Goal: Transaction & Acquisition: Purchase product/service

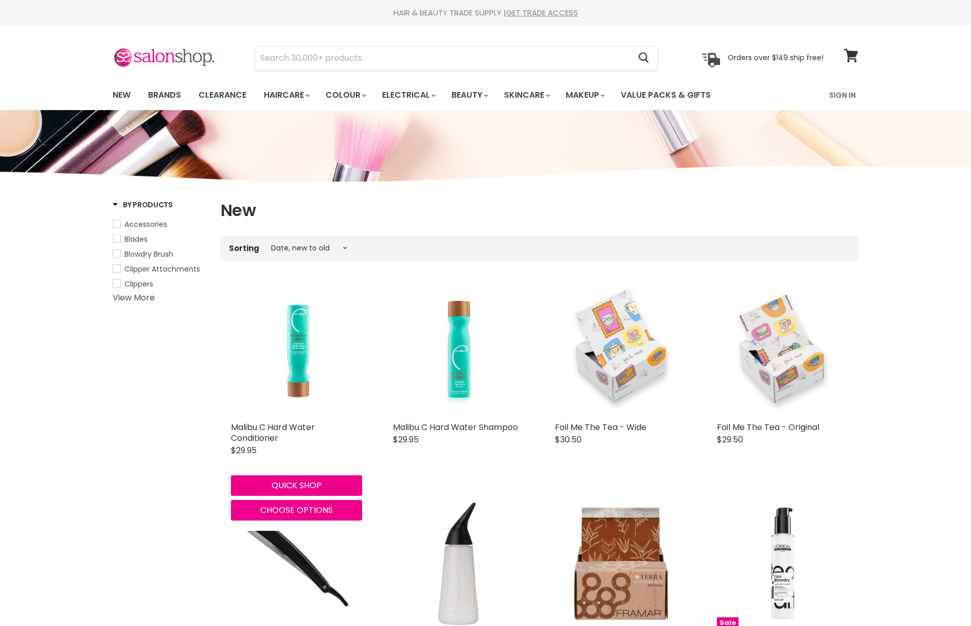
select select "created-descending"
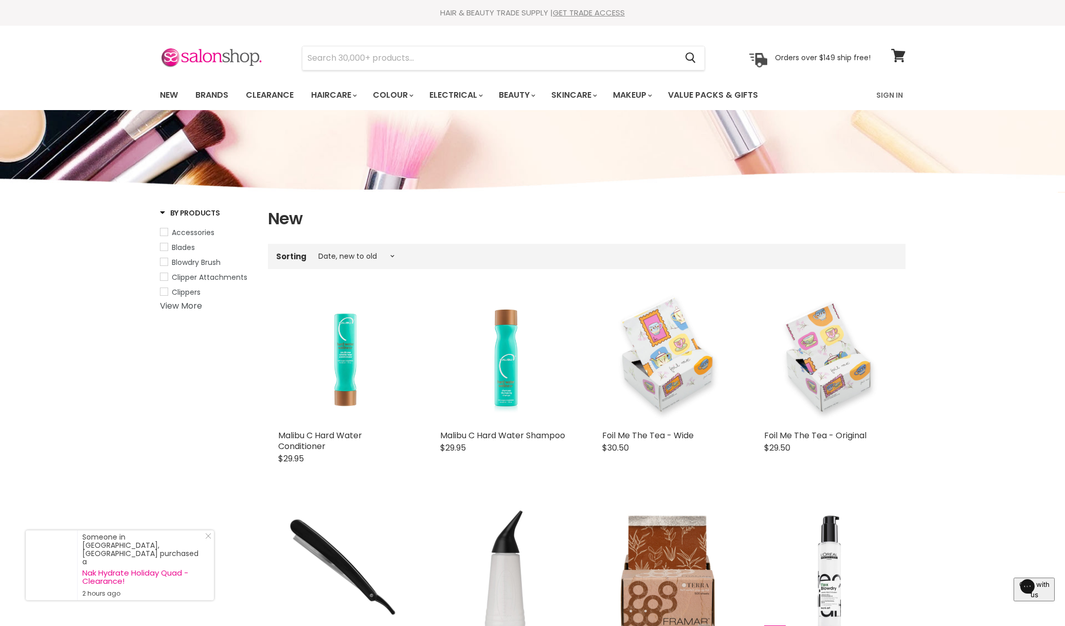
drag, startPoint x: 209, startPoint y: 99, endPoint x: 351, endPoint y: 235, distance: 196.8
click at [209, 99] on link "Brands" at bounding box center [212, 95] width 48 height 22
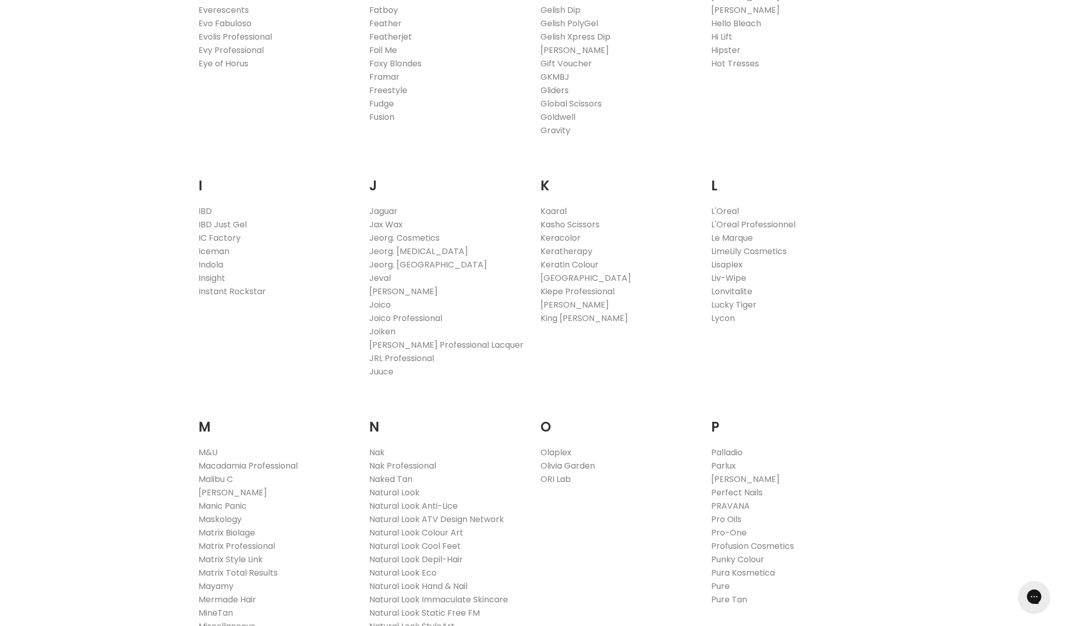
click at [726, 585] on link "Pure" at bounding box center [720, 586] width 19 height 12
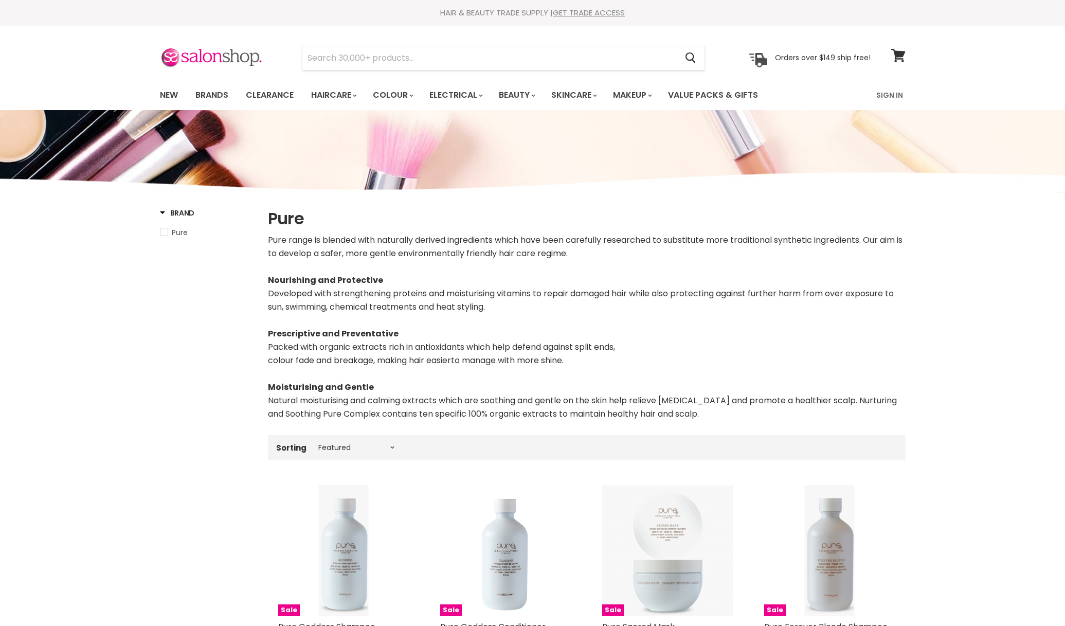
select select "manual"
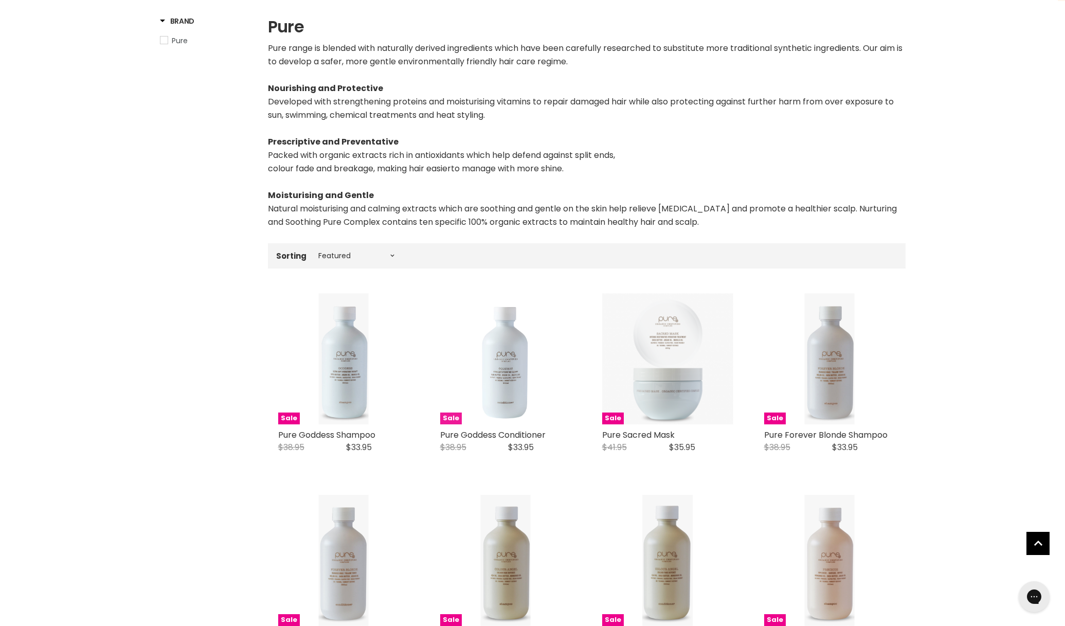
scroll to position [192, 0]
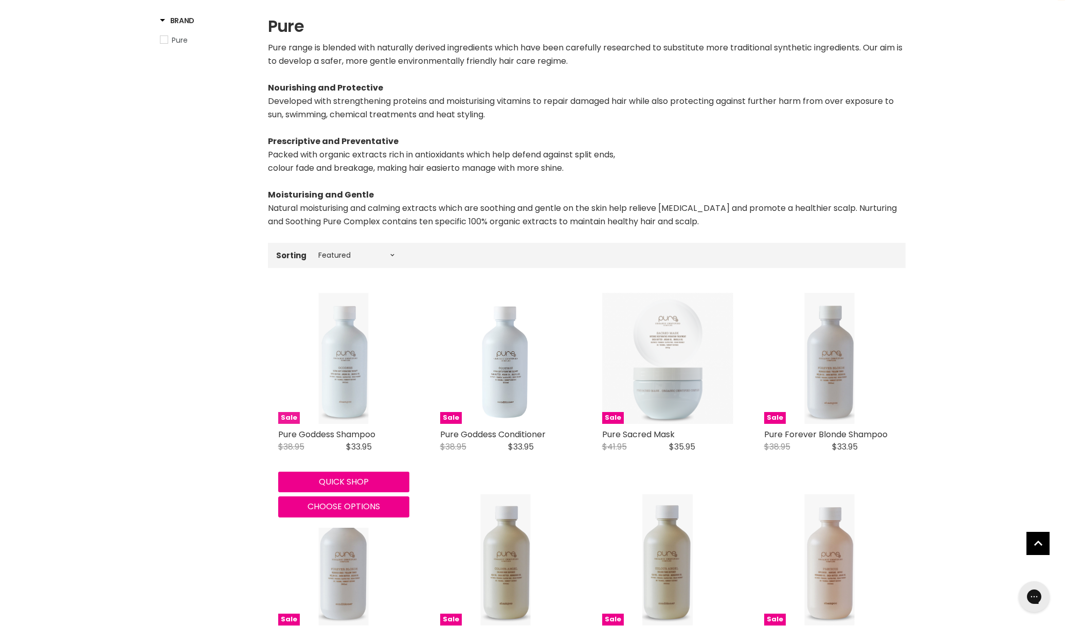
click at [354, 317] on img "Main content" at bounding box center [344, 358] width 50 height 131
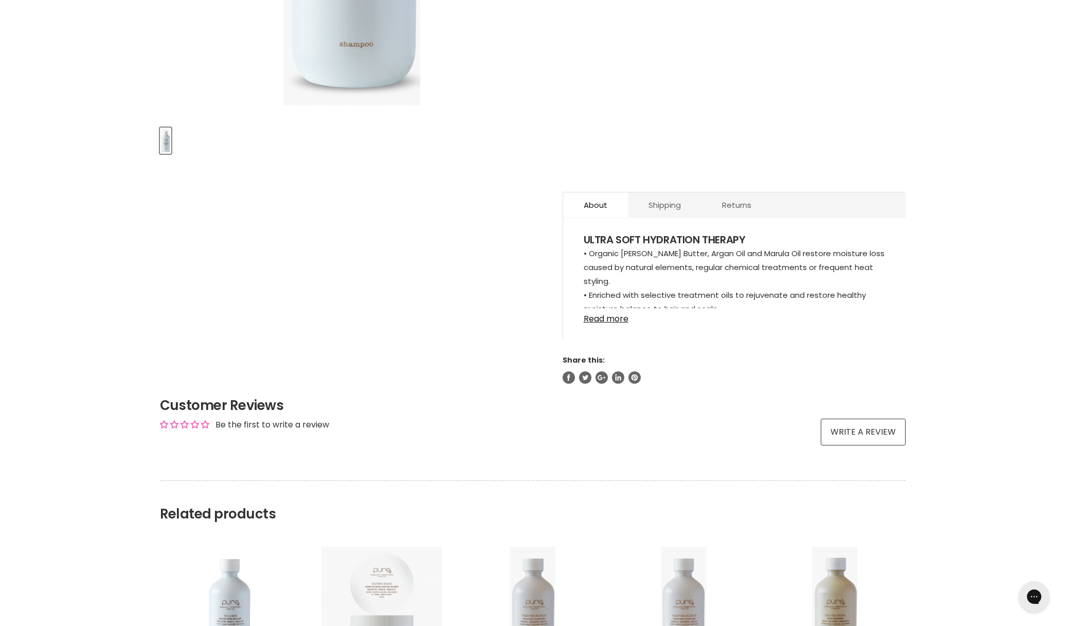
click at [603, 316] on link "Read more" at bounding box center [734, 315] width 301 height 15
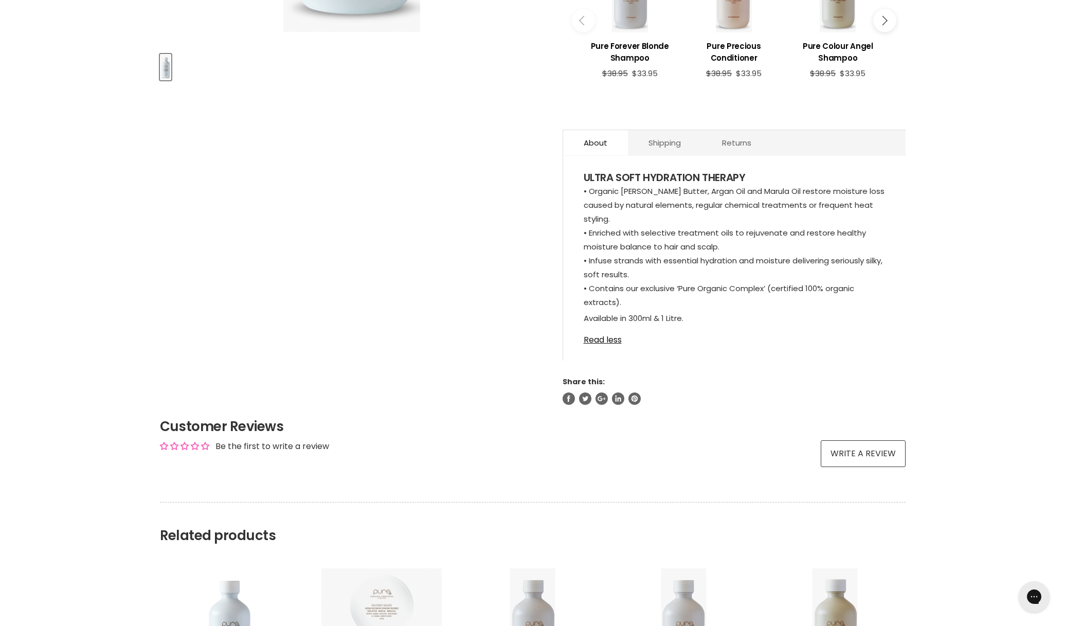
scroll to position [491, 0]
